Goal: Task Accomplishment & Management: Complete application form

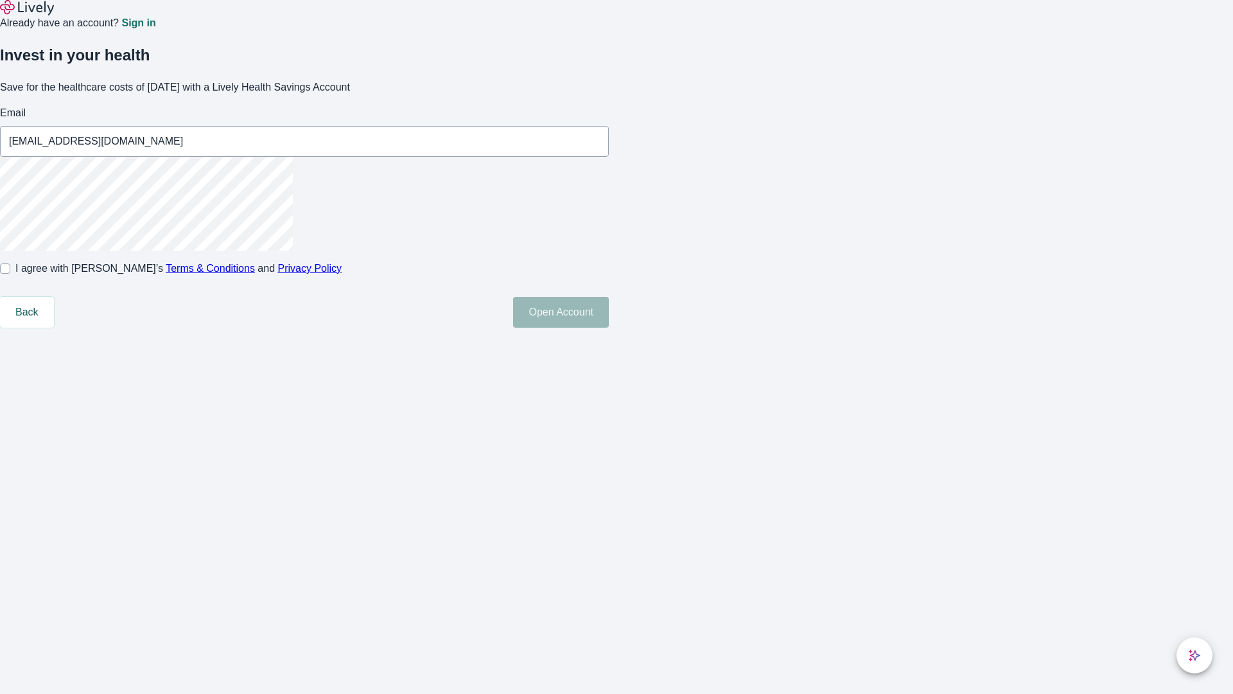
click at [10, 274] on input "I agree with Lively’s Terms & Conditions and Privacy Policy" at bounding box center [5, 268] width 10 height 10
checkbox input "true"
click at [609, 328] on button "Open Account" at bounding box center [561, 312] width 96 height 31
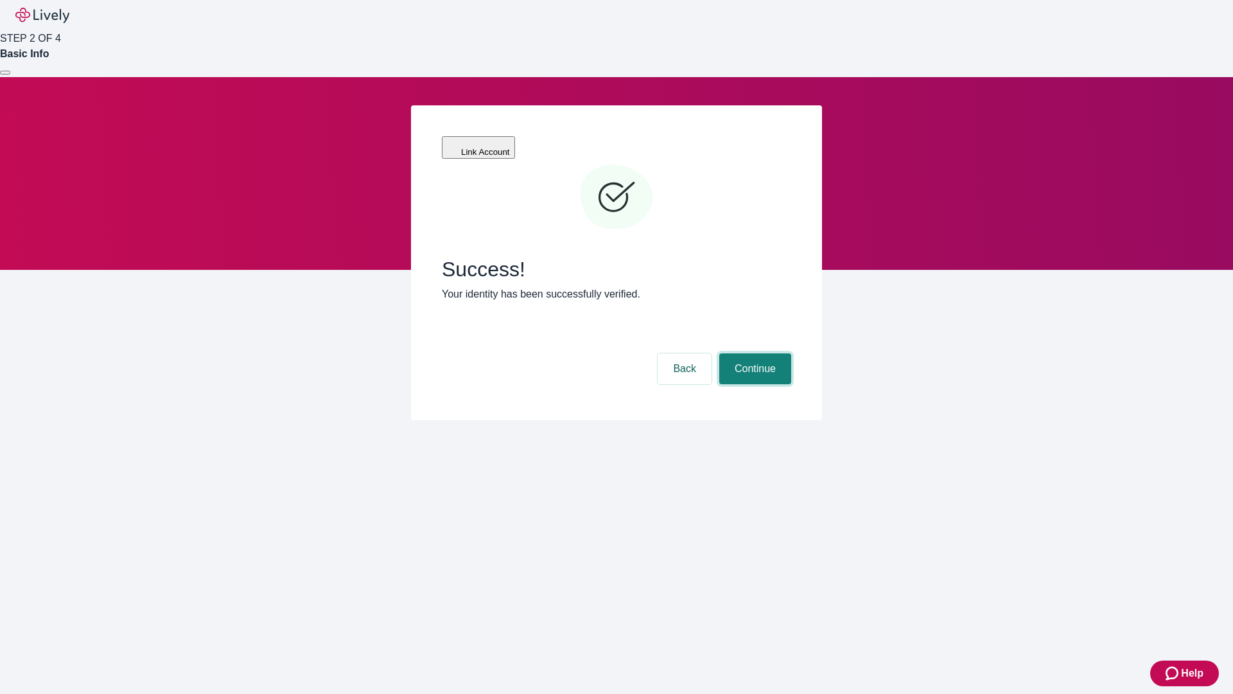
click at [753, 353] on button "Continue" at bounding box center [755, 368] width 72 height 31
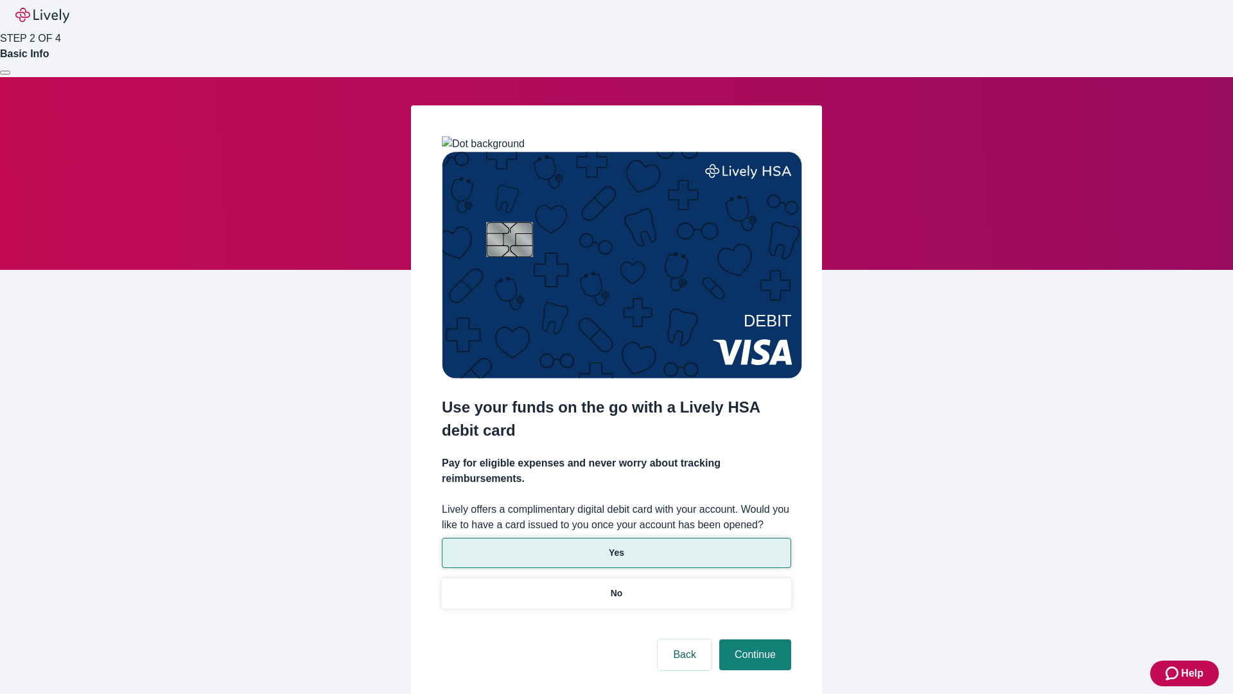
click at [616, 546] on p "Yes" at bounding box center [616, 552] width 15 height 13
click at [753, 639] on button "Continue" at bounding box center [755, 654] width 72 height 31
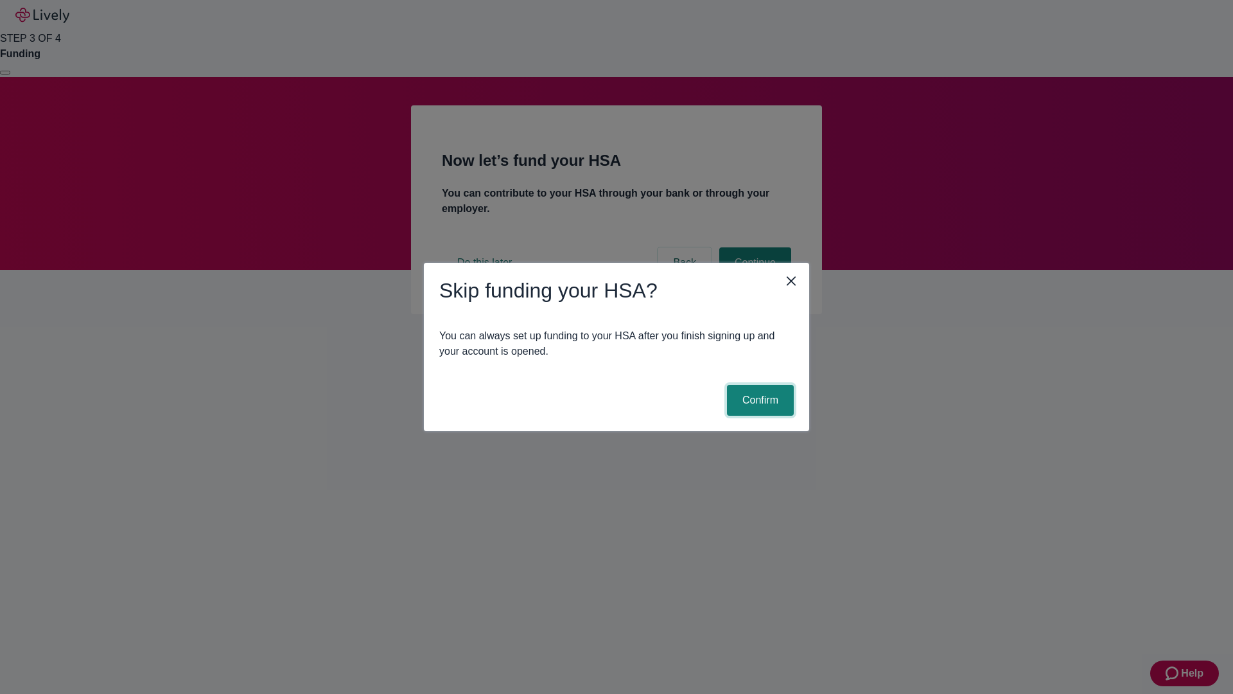
click at [759, 400] on button "Confirm" at bounding box center [760, 400] width 67 height 31
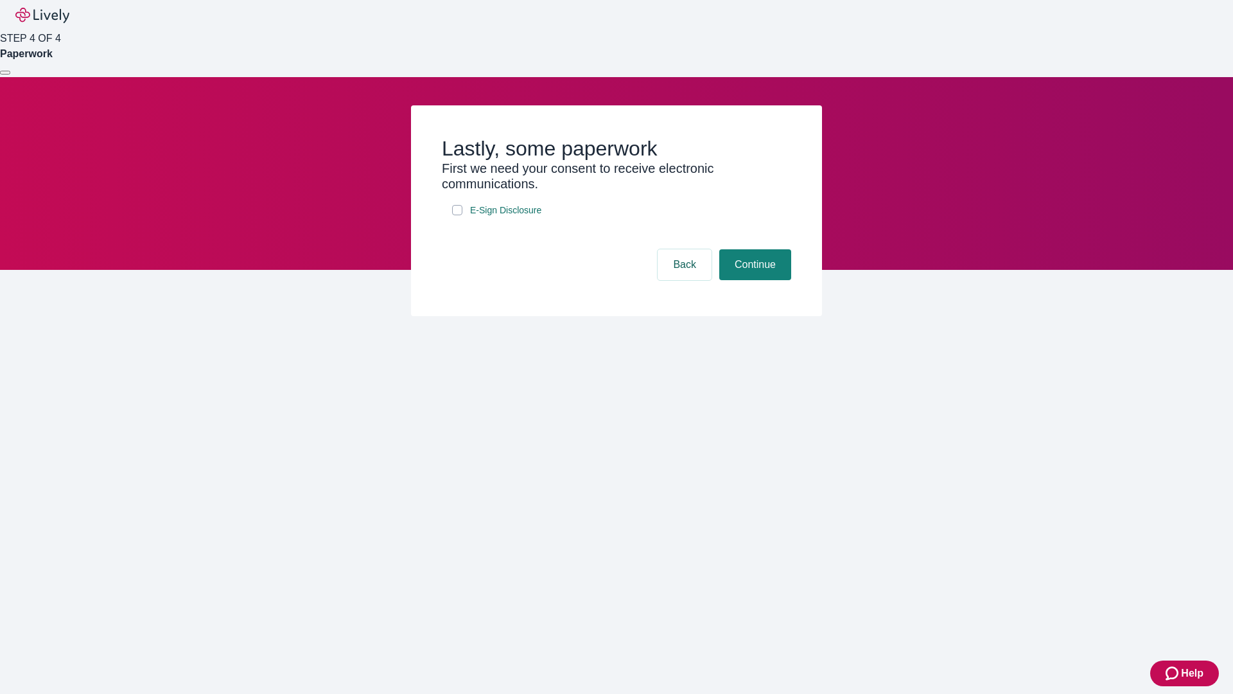
click at [457, 215] on input "E-Sign Disclosure" at bounding box center [457, 210] width 10 height 10
checkbox input "true"
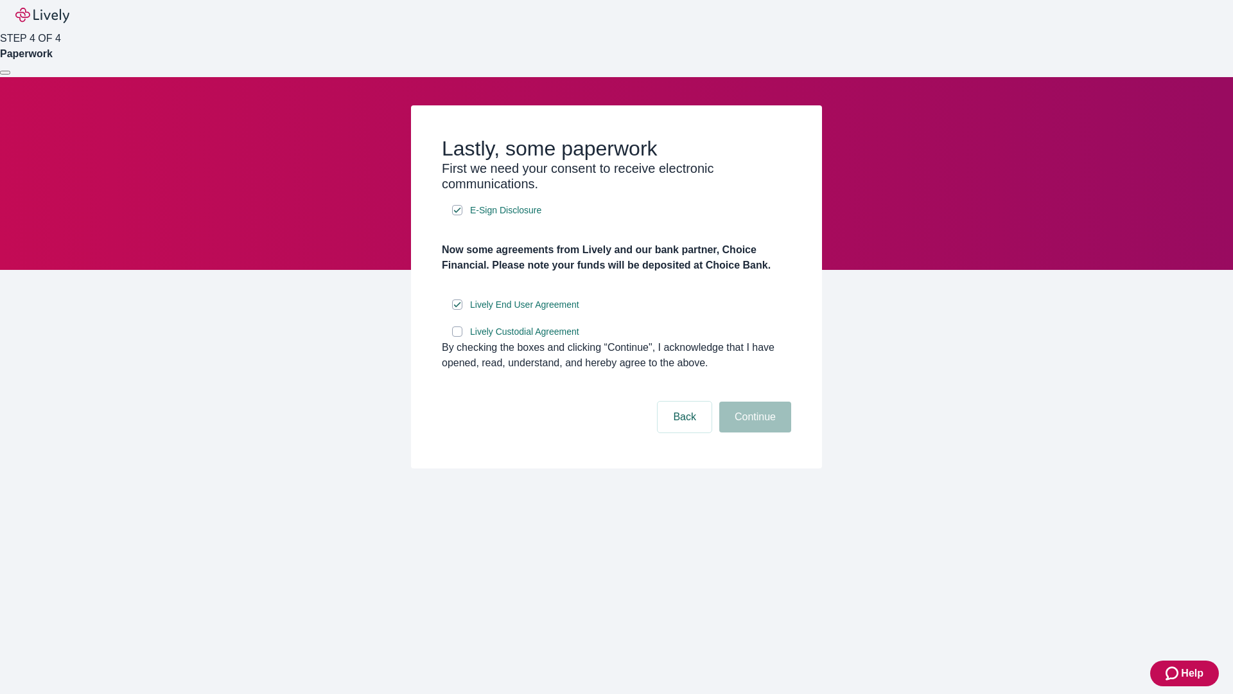
click at [457, 337] on input "Lively Custodial Agreement" at bounding box center [457, 331] width 10 height 10
checkbox input "true"
click at [753, 432] on button "Continue" at bounding box center [755, 416] width 72 height 31
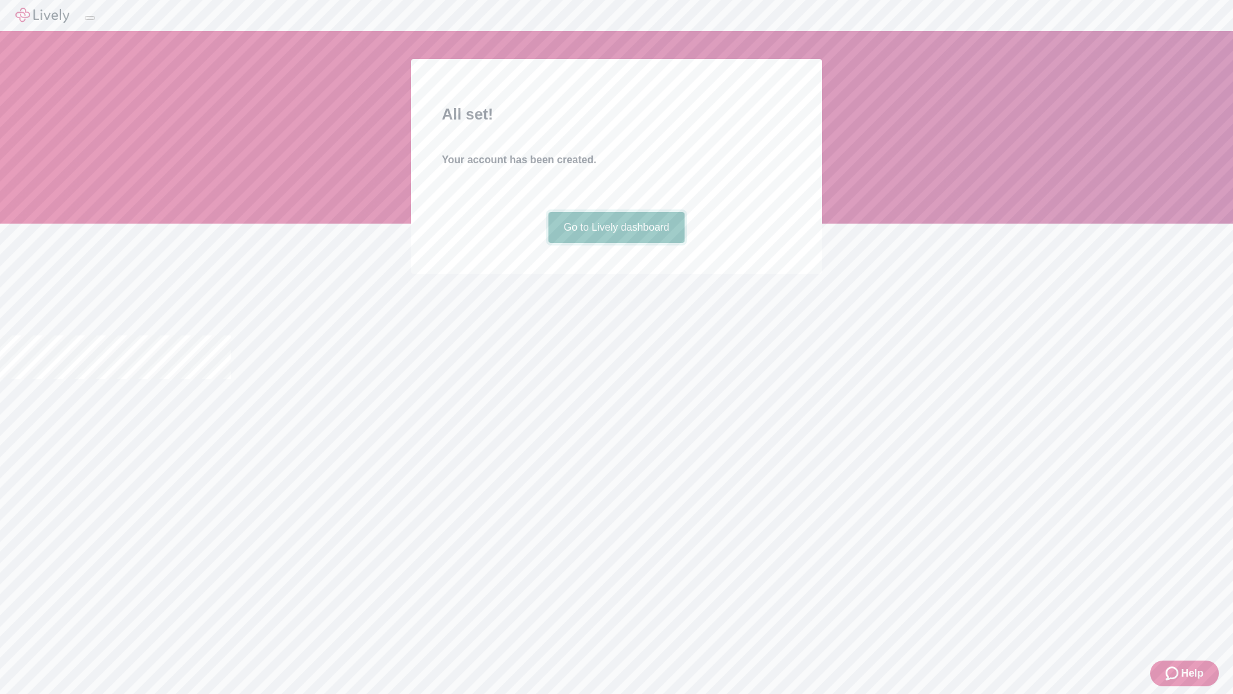
click at [616, 243] on link "Go to Lively dashboard" at bounding box center [617, 227] width 137 height 31
